Goal: Task Accomplishment & Management: Complete application form

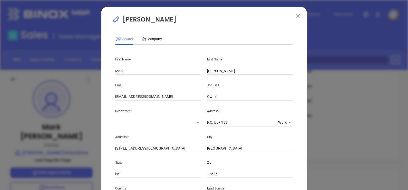
scroll to position [149, 0]
click at [292, 17] on p "[PERSON_NAME]" at bounding box center [204, 21] width 184 height 12
click at [296, 17] on img at bounding box center [298, 16] width 4 height 4
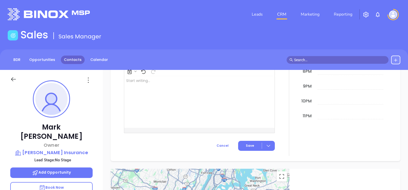
click at [62, 57] on link "Contacts" at bounding box center [73, 60] width 24 height 8
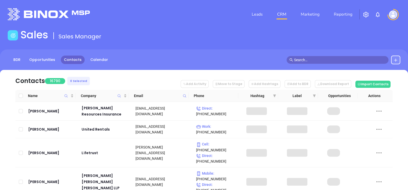
click at [184, 95] on icon at bounding box center [185, 96] width 4 height 4
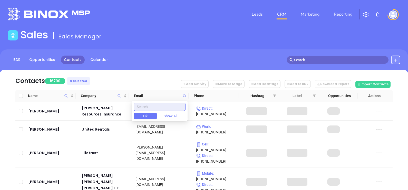
paste input "[DOMAIN_NAME]"
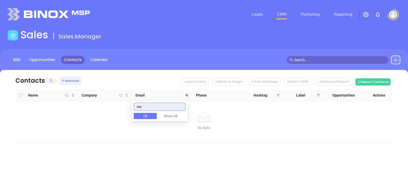
type input "m"
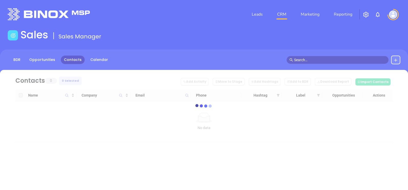
click at [393, 62] on button at bounding box center [395, 60] width 9 height 9
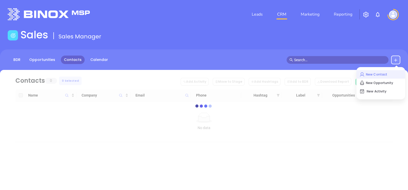
click at [382, 71] on p "New Contact" at bounding box center [380, 75] width 43 height 8
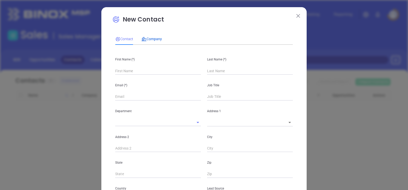
click at [154, 38] on span "Company" at bounding box center [151, 39] width 21 height 4
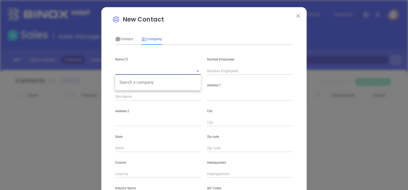
click at [141, 70] on input "text" at bounding box center [150, 70] width 71 height 7
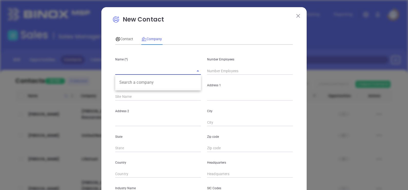
click at [138, 68] on input "text" at bounding box center [150, 70] width 71 height 7
paste input "[PERSON_NAME] & Associates LLC."
type input "[PERSON_NAME] & Associates LLC"
click at [234, 70] on input "text" at bounding box center [250, 71] width 86 height 8
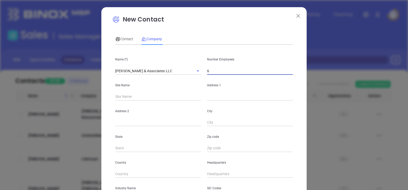
type input "6"
click at [216, 94] on input "text" at bounding box center [250, 97] width 86 height 8
paste input "[STREET_ADDRESS][PERSON_NAME]"
drag, startPoint x: 280, startPoint y: 99, endPoint x: 297, endPoint y: 101, distance: 16.9
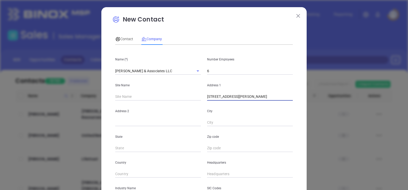
click at [297, 101] on div "New Contact Contact Company First Name (*) Last Name (*) Email (*) Job Title De…" at bounding box center [203, 147] width 205 height 280
type input "[STREET_ADDRESS][PERSON_NAME]"
paste input "90503"
click at [216, 148] on input "text" at bounding box center [250, 149] width 86 height 8
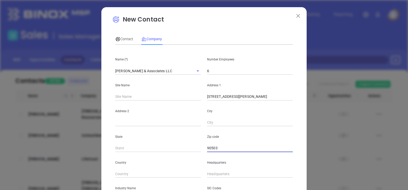
type input "90503"
click at [151, 150] on input "text" at bounding box center [158, 149] width 86 height 8
type input "CA"
drag, startPoint x: 259, startPoint y: 97, endPoint x: 273, endPoint y: 100, distance: 14.4
click at [273, 100] on input "[STREET_ADDRESS][PERSON_NAME]" at bounding box center [250, 97] width 86 height 8
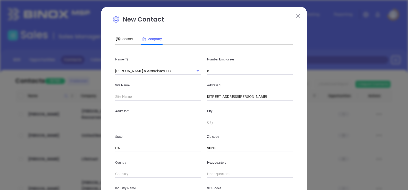
click at [232, 119] on div "City" at bounding box center [250, 114] width 92 height 26
click at [231, 120] on div "City" at bounding box center [250, 114] width 92 height 26
paste input "Torrance"
click at [231, 120] on input "text" at bounding box center [250, 123] width 86 height 8
type input "Torrance"
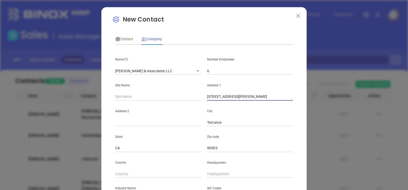
drag, startPoint x: 243, startPoint y: 98, endPoint x: 257, endPoint y: 100, distance: 14.0
click at [257, 100] on input "[STREET_ADDRESS][PERSON_NAME]" at bounding box center [250, 97] width 86 height 8
click at [157, 122] on input "text" at bounding box center [158, 123] width 86 height 8
paste input "Suite 301"
type input "Suite 301"
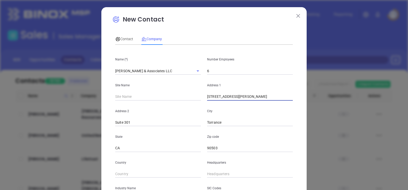
scroll to position [0, 0]
drag, startPoint x: 243, startPoint y: 97, endPoint x: 312, endPoint y: 102, distance: 68.9
click at [312, 102] on div "New Contact Contact Company First Name (*) Last Name (*) Email (*) Job Title De…" at bounding box center [204, 95] width 408 height 190
type input "[STREET_ADDRESS][PERSON_NAME]"
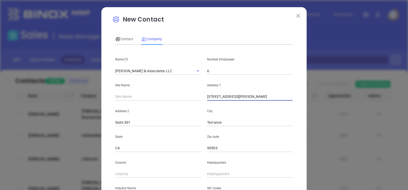
type input "( ) -"
click at [208, 174] on input "( ) -" at bounding box center [250, 175] width 86 height 8
paste input "310) 792-0495"
type input "[PHONE_NUMBER]"
click at [183, 166] on div "Country" at bounding box center [158, 165] width 92 height 26
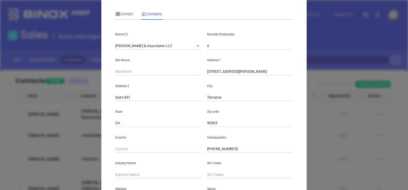
scroll to position [25, 0]
click at [160, 174] on input "text" at bounding box center [158, 175] width 86 height 8
type input "Law Firms & Legal Services"
click at [193, 167] on div "Industry Name Law Firms & Legal Services" at bounding box center [158, 166] width 92 height 26
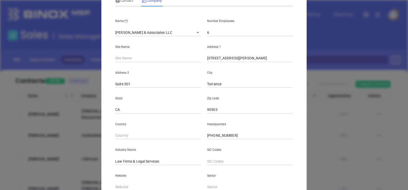
scroll to position [104, 0]
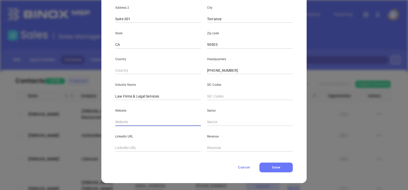
click at [162, 123] on input "text" at bounding box center [158, 123] width 86 height 8
paste input "[URL][DOMAIN_NAME]"
type input "[URL][DOMAIN_NAME]"
click at [103, 112] on div "New Contact Contact Company First Name (*) Last Name (*) Email (*) Job Title De…" at bounding box center [203, 44] width 205 height 280
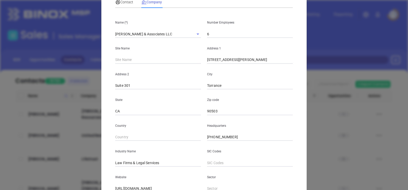
scroll to position [0, 0]
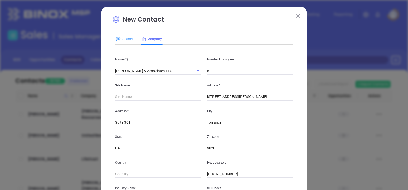
click at [129, 42] on div "Contact" at bounding box center [124, 39] width 18 height 12
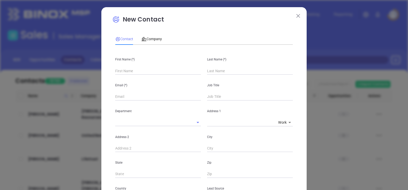
click at [138, 71] on input "text" at bounding box center [158, 71] width 86 height 8
paste input "[PERSON_NAME]"
drag, startPoint x: 122, startPoint y: 72, endPoint x: 148, endPoint y: 77, distance: 25.9
click at [148, 77] on div "First Name (*) [PERSON_NAME] Last Name (*) Email (*) Job Title Department Addre…" at bounding box center [204, 191] width 178 height 284
type input "[PERSON_NAME]"
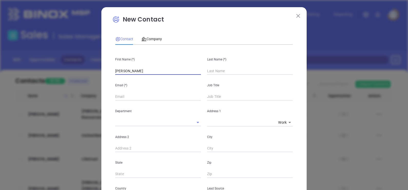
click at [228, 75] on input "text" at bounding box center [250, 71] width 86 height 8
paste input "[PERSON_NAME]"
type input "[PERSON_NAME]"
click at [172, 67] on input "[PERSON_NAME]" at bounding box center [158, 71] width 86 height 8
type input "[PERSON_NAME]"
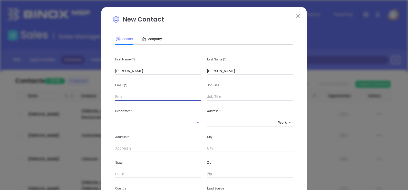
click at [120, 97] on input "text" at bounding box center [158, 97] width 86 height 8
paste input "[PERSON_NAME][EMAIL_ADDRESS][DOMAIN_NAME]"
type input "[PERSON_NAME][EMAIL_ADDRESS][DOMAIN_NAME]"
click at [212, 96] on input "text" at bounding box center [250, 97] width 86 height 8
click at [217, 95] on input "text" at bounding box center [250, 97] width 86 height 8
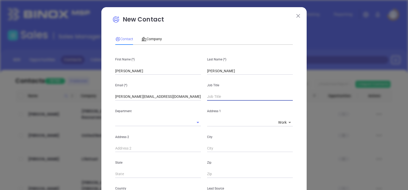
click at [223, 96] on input "text" at bounding box center [250, 97] width 86 height 8
click at [228, 95] on input "text" at bounding box center [250, 97] width 86 height 8
drag, startPoint x: 228, startPoint y: 94, endPoint x: 289, endPoint y: 148, distance: 80.9
click at [289, 148] on input "text" at bounding box center [250, 149] width 86 height 8
click at [296, 156] on div "New Contact Contact Company First Name (*) [PERSON_NAME] Last Name (*) [PERSON_…" at bounding box center [203, 186] width 205 height 358
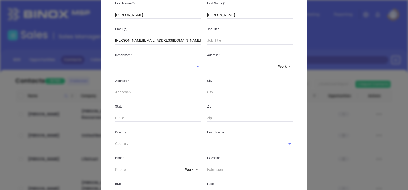
scroll to position [64, 0]
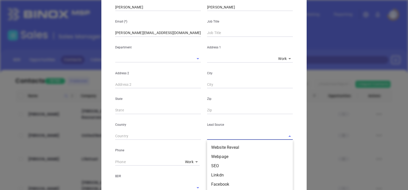
click at [273, 134] on input "text" at bounding box center [242, 136] width 71 height 7
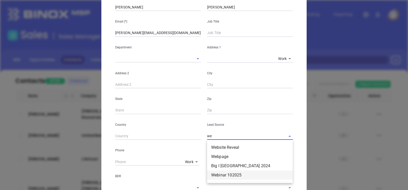
drag, startPoint x: 243, startPoint y: 174, endPoint x: 237, endPoint y: 173, distance: 5.4
click at [237, 173] on li "Webinar 102025" at bounding box center [250, 175] width 86 height 9
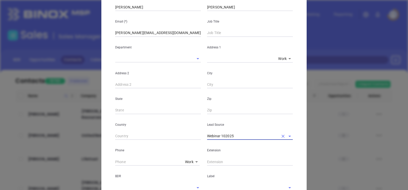
type input "Webinar 102025"
click at [237, 174] on p "Label" at bounding box center [250, 177] width 86 height 6
click at [225, 162] on input "text" at bounding box center [250, 162] width 86 height 8
click at [201, 102] on div "State" at bounding box center [158, 102] width 92 height 26
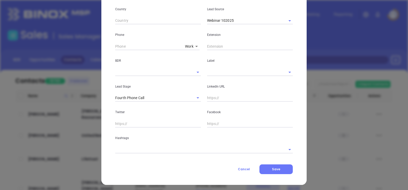
scroll to position [181, 0]
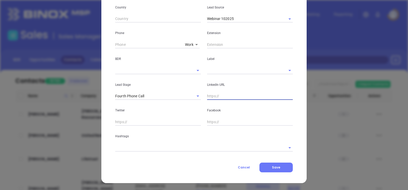
click at [216, 97] on input "text" at bounding box center [250, 97] width 86 height 8
paste input "[DOMAIN_NAME][URL][PERSON_NAME]"
type input "[DOMAIN_NAME][URL][PERSON_NAME]"
click at [164, 149] on input "text" at bounding box center [196, 147] width 163 height 7
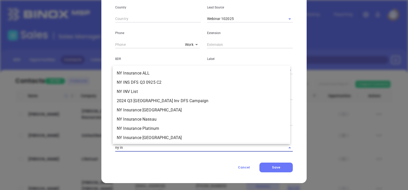
type input "ny ins"
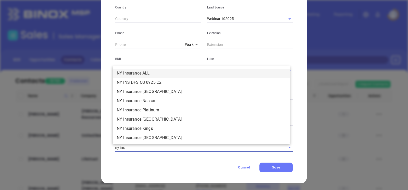
click at [185, 72] on li "NY Insurance ALL" at bounding box center [202, 73] width 178 height 9
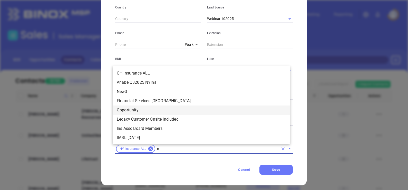
type input "ny"
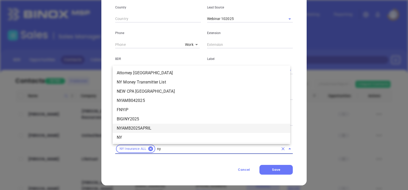
scroll to position [536, 0]
click at [186, 124] on li "NY" at bounding box center [202, 128] width 178 height 9
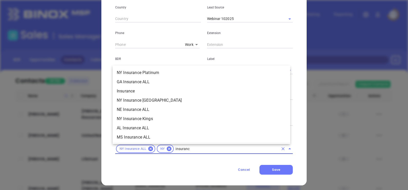
scroll to position [12, 0]
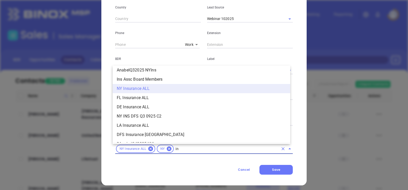
type input "i"
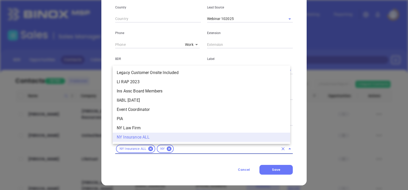
scroll to position [65, 0]
click at [148, 151] on icon at bounding box center [150, 149] width 5 height 5
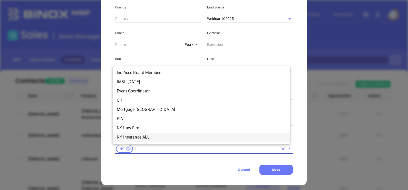
scroll to position [0, 0]
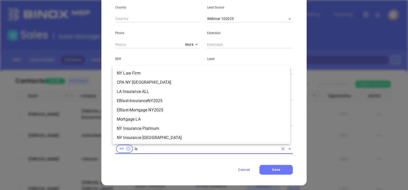
type input "law"
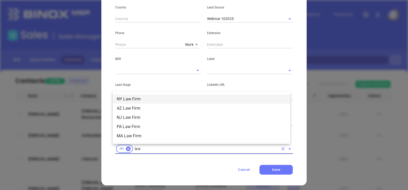
click at [141, 97] on li "NY Law Firm" at bounding box center [202, 99] width 178 height 9
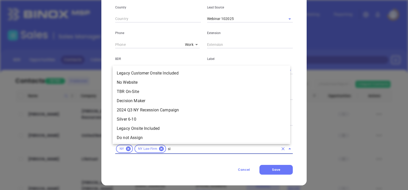
type input "sil"
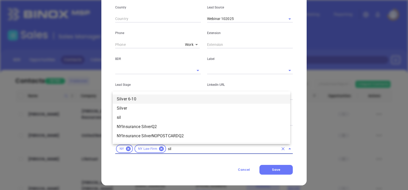
drag, startPoint x: 135, startPoint y: 98, endPoint x: 131, endPoint y: 97, distance: 3.9
click at [131, 97] on li "Silver 6-10" at bounding box center [202, 99] width 178 height 9
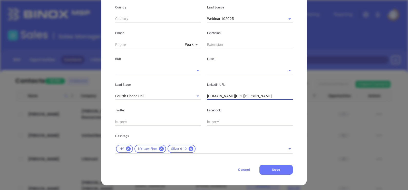
drag, startPoint x: 289, startPoint y: 97, endPoint x: 195, endPoint y: 119, distance: 97.0
click at [195, 119] on div "First Name (*) [PERSON_NAME] Last Name (*) [PERSON_NAME] Email (*) [PERSON_NAME…" at bounding box center [204, 11] width 178 height 287
click at [202, 150] on input "text" at bounding box center [237, 149] width 82 height 6
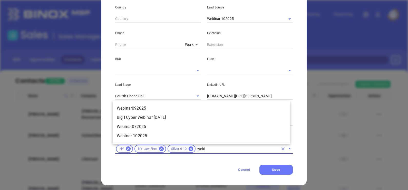
type input "webin"
click at [169, 137] on li "Webinar 102025" at bounding box center [202, 136] width 178 height 9
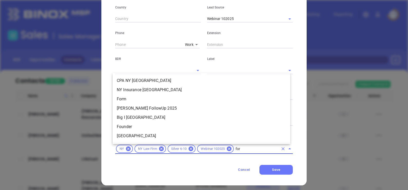
type input "form"
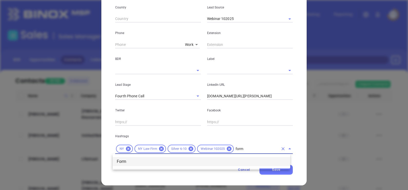
drag, startPoint x: 227, startPoint y: 165, endPoint x: 207, endPoint y: 159, distance: 21.1
click at [207, 159] on li "Form" at bounding box center [202, 161] width 178 height 9
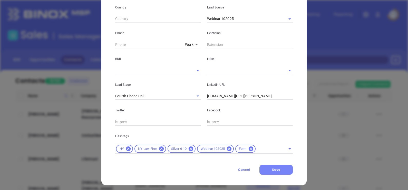
click at [271, 166] on button "Save" at bounding box center [275, 170] width 33 height 10
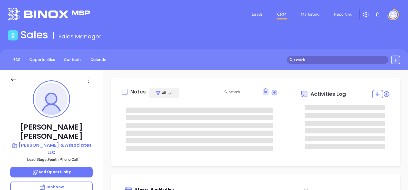
type input "[PERSON_NAME]"
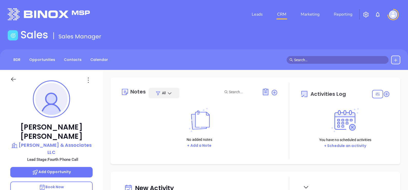
click at [102, 158] on div "[PERSON_NAME] & Associates LLC Lead Stage: Fourth Phone Call Add Opportunity Bo…" at bounding box center [51, 189] width 103 height 238
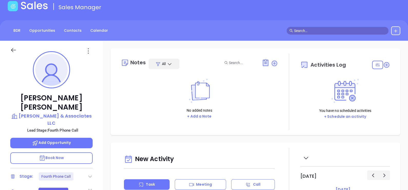
scroll to position [38, 0]
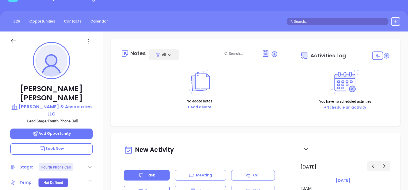
click at [91, 165] on icon at bounding box center [89, 167] width 5 height 5
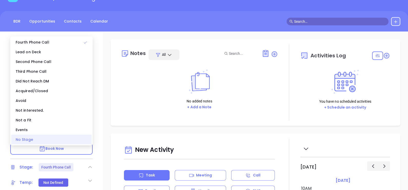
click at [71, 141] on div "No Stage" at bounding box center [51, 140] width 80 height 10
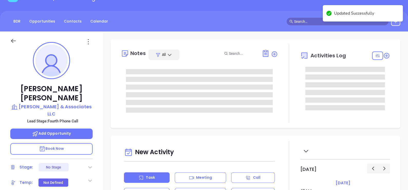
click at [101, 143] on div "[PERSON_NAME] & Associates LLC Lead Stage: Fourth Phone Call Add Opportunity Bo…" at bounding box center [51, 151] width 103 height 238
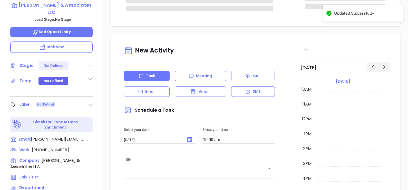
scroll to position [141, 0]
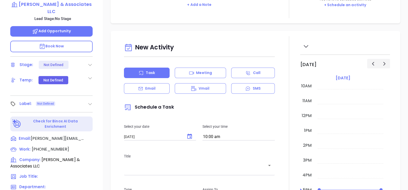
click at [91, 102] on icon at bounding box center [89, 104] width 5 height 5
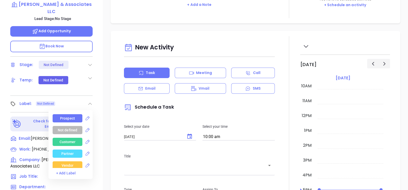
click at [76, 114] on div "Prospect" at bounding box center [68, 118] width 30 height 8
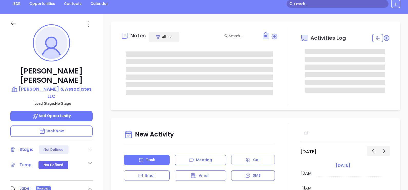
scroll to position [0, 0]
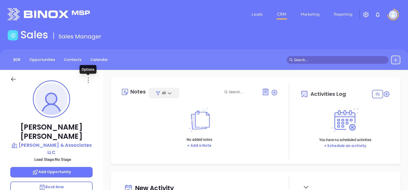
click at [85, 79] on icon at bounding box center [88, 80] width 8 height 8
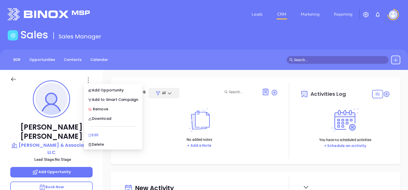
click at [94, 134] on div "Edit" at bounding box center [113, 135] width 50 height 6
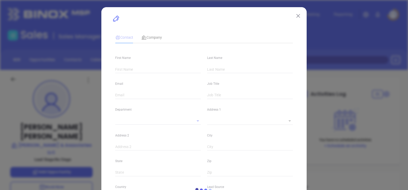
click at [106, 127] on div "loading Contact Company First Name Last Name Email Job Title Department Address…" at bounding box center [203, 185] width 205 height 356
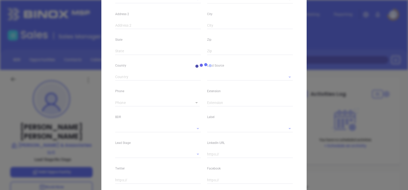
scroll to position [180, 0]
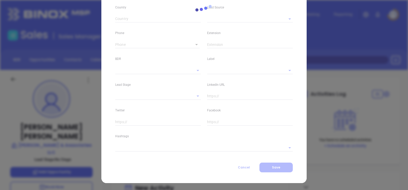
type input "[PERSON_NAME]"
type input "[PERSON_NAME][EMAIL_ADDRESS][DOMAIN_NAME]"
type textarea "[STREET_ADDRESS][PERSON_NAME]"
type input "1"
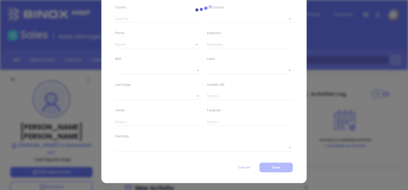
type input "Suite 301"
type input "Torrance"
type input "CA"
type input "90503"
type input "[DOMAIN_NAME][URL][PERSON_NAME]"
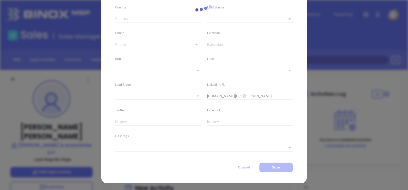
type input "Webinar 102025"
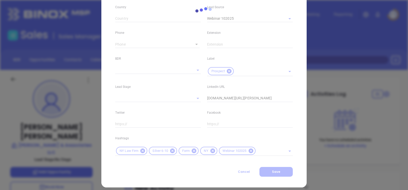
type input "[PHONE_NUMBER]"
type input "1"
